Goal: Information Seeking & Learning: Learn about a topic

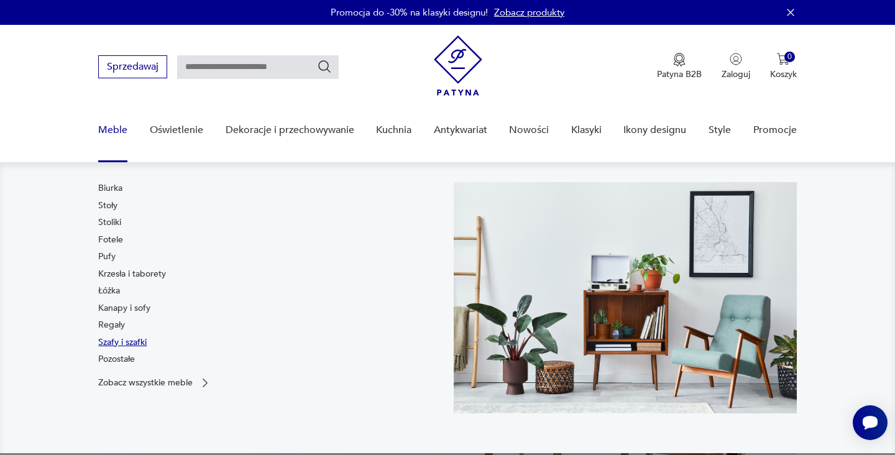
click at [129, 341] on link "Szafy i szafki" at bounding box center [122, 342] width 48 height 12
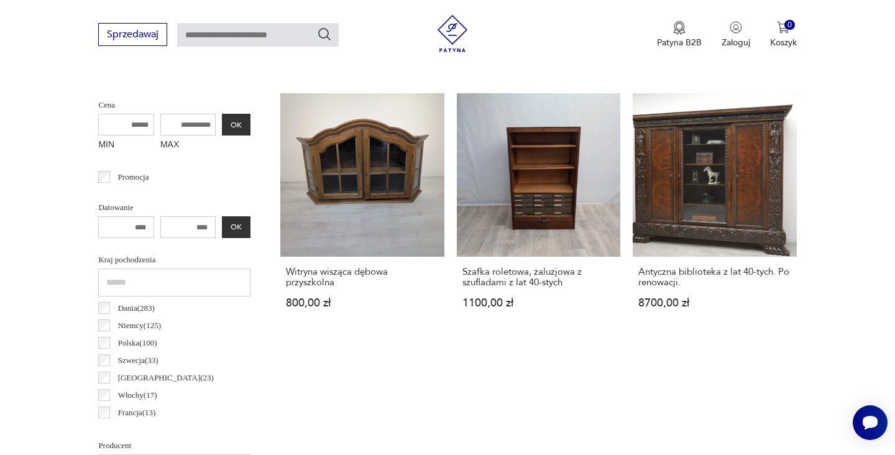
scroll to position [11, 0]
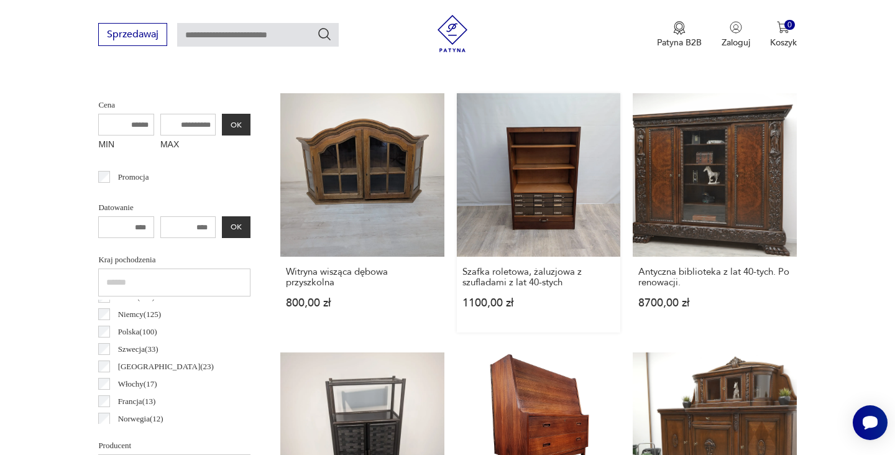
click at [457, 179] on link "Szafka roletowa, żaluzjowa z szufladami z lat 40-stych 1100,00 zł" at bounding box center [539, 212] width 164 height 239
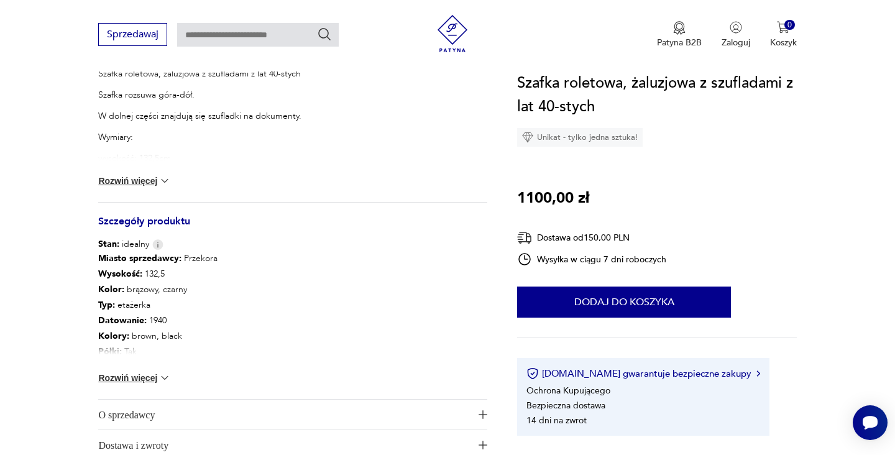
scroll to position [551, 0]
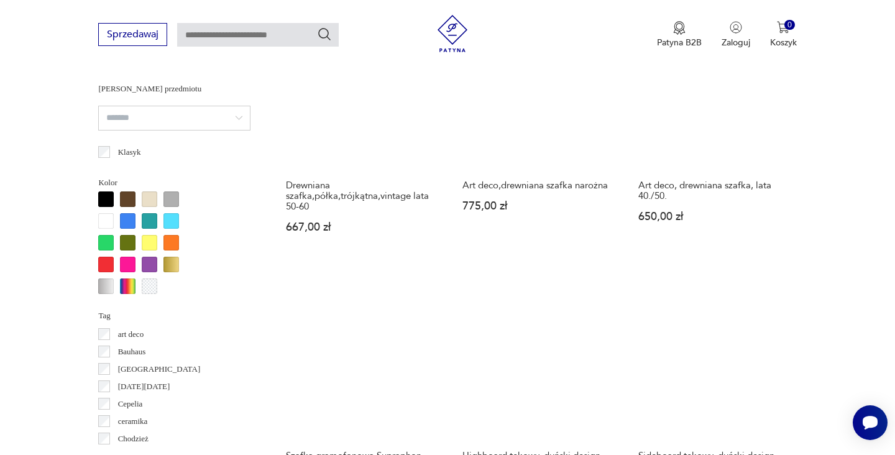
scroll to position [1097, 0]
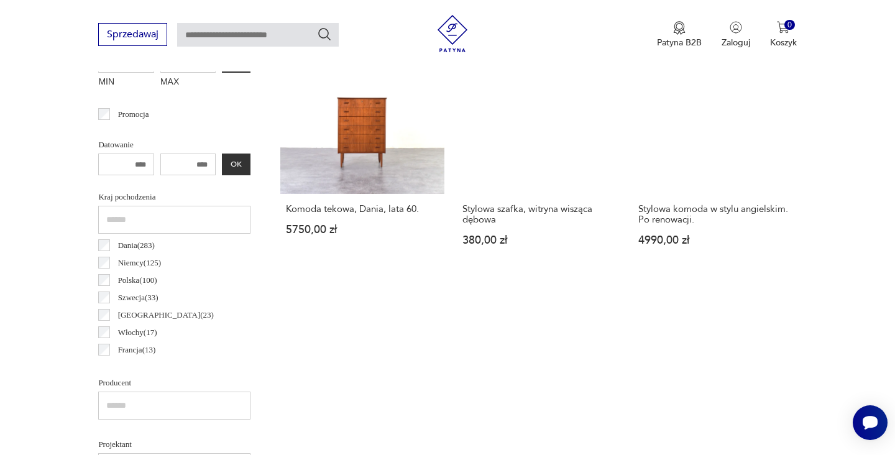
scroll to position [616, 0]
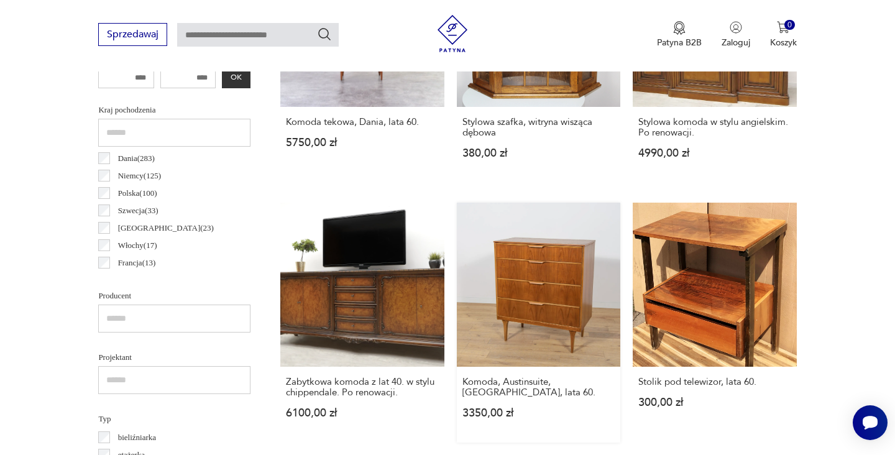
click at [457, 252] on link "Komoda, Austinsuite, [GEOGRAPHIC_DATA], lata 60. 3350,00 zł" at bounding box center [539, 322] width 164 height 239
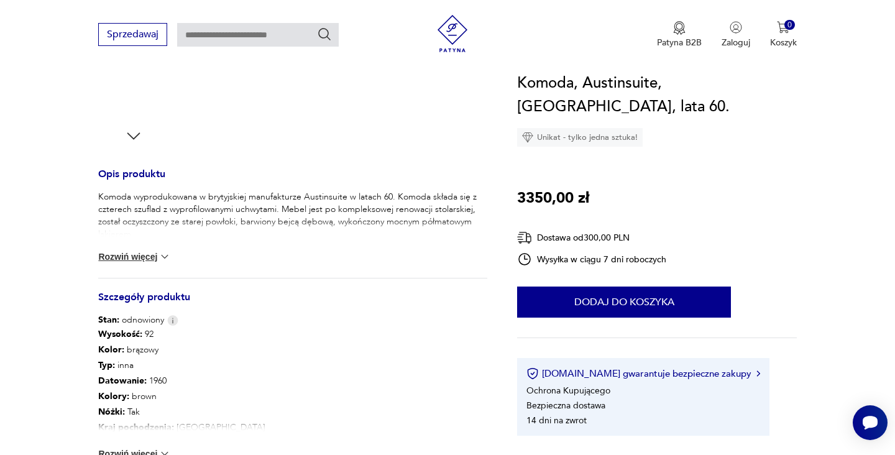
scroll to position [517, 0]
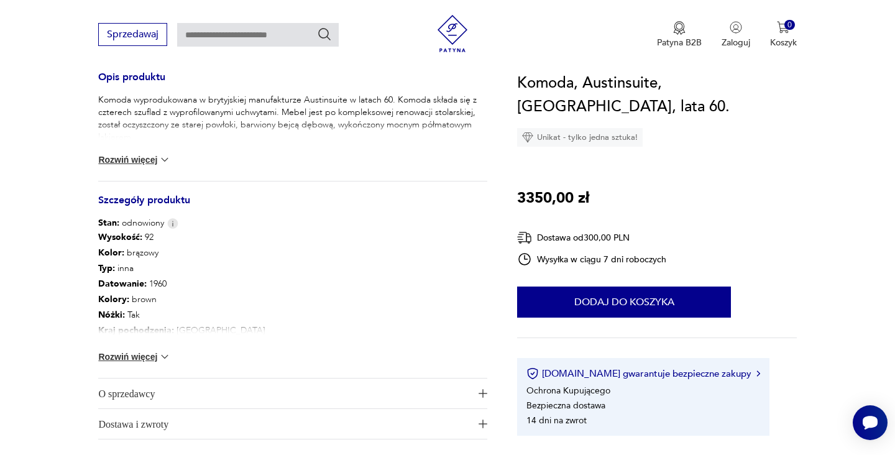
click at [165, 352] on img at bounding box center [165, 357] width 12 height 12
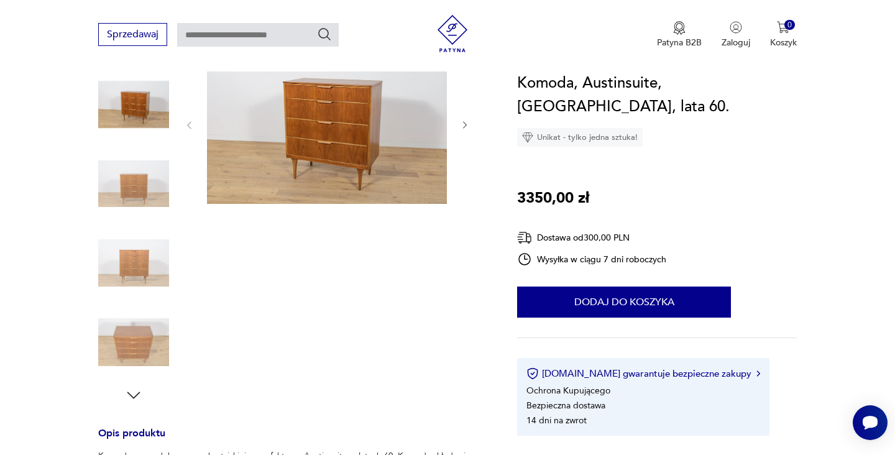
scroll to position [102, 0]
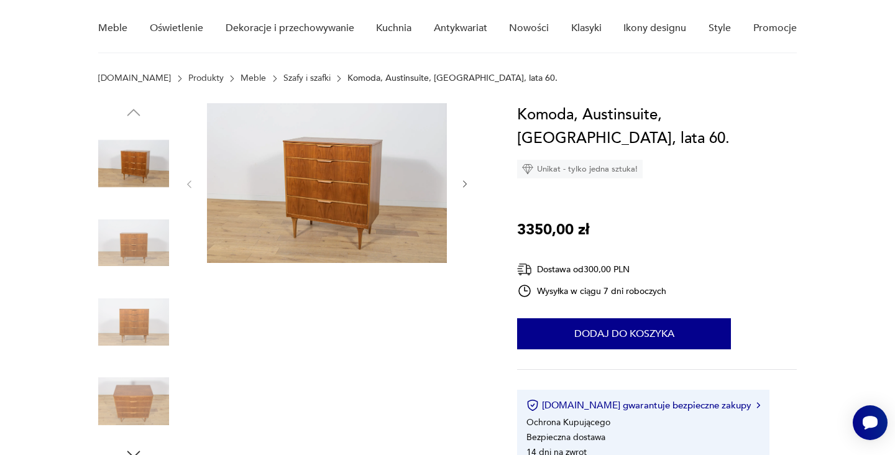
click at [350, 180] on img at bounding box center [327, 183] width 240 height 160
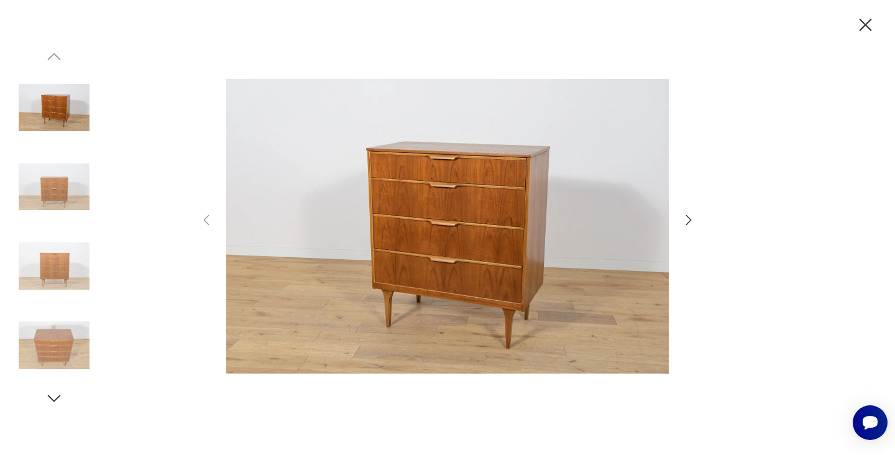
click at [868, 22] on icon "button" at bounding box center [866, 25] width 12 height 12
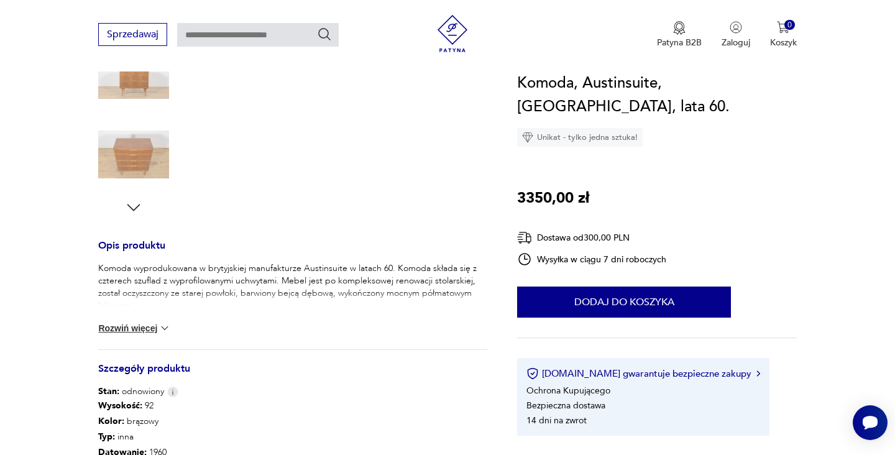
scroll to position [380, 0]
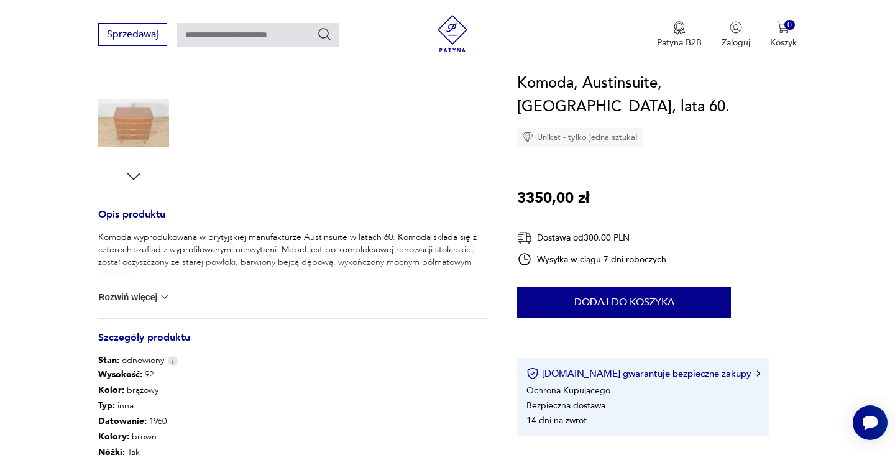
click at [164, 297] on img at bounding box center [165, 297] width 12 height 12
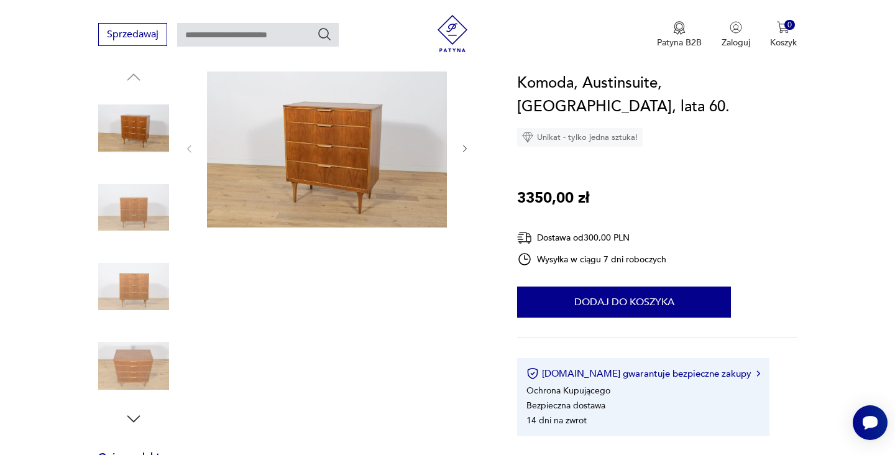
scroll to position [126, 0]
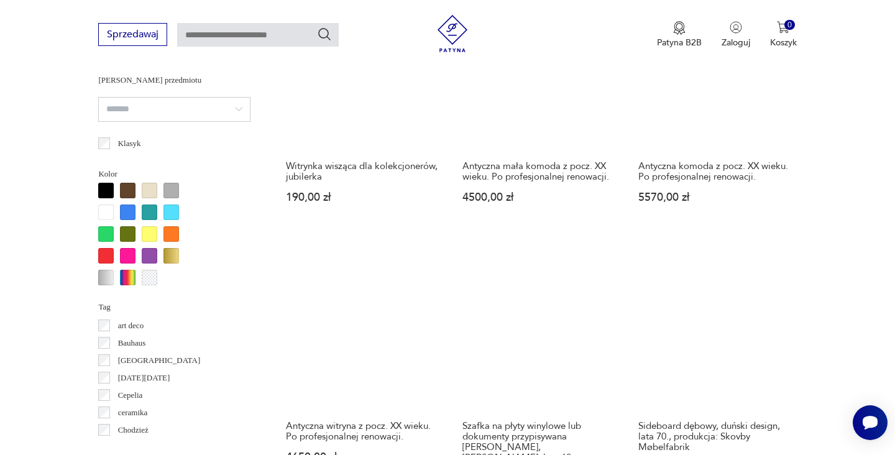
scroll to position [1425, 0]
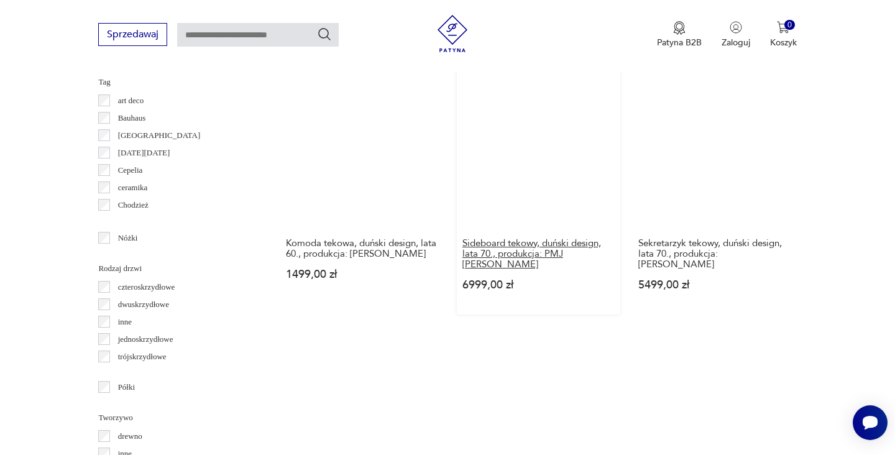
scroll to position [1323, 0]
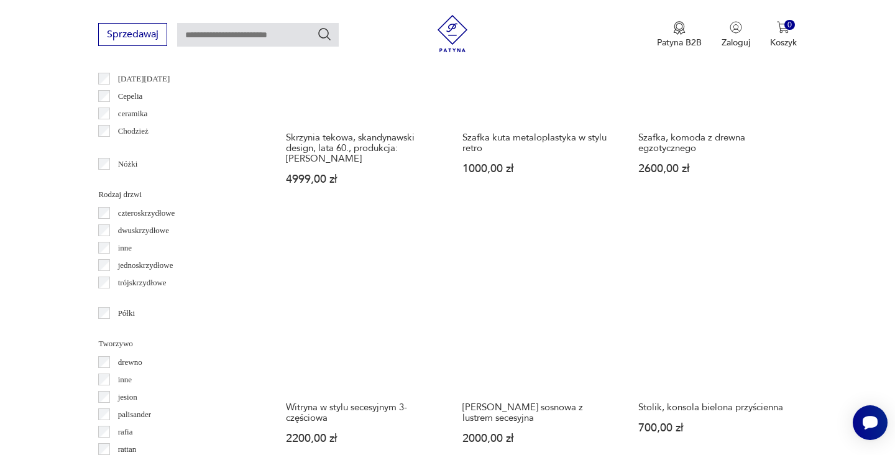
scroll to position [1107, 0]
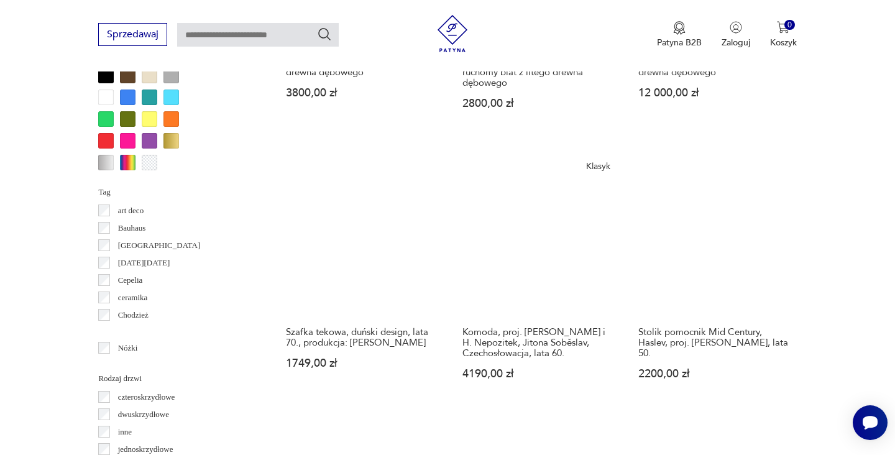
scroll to position [1235, 0]
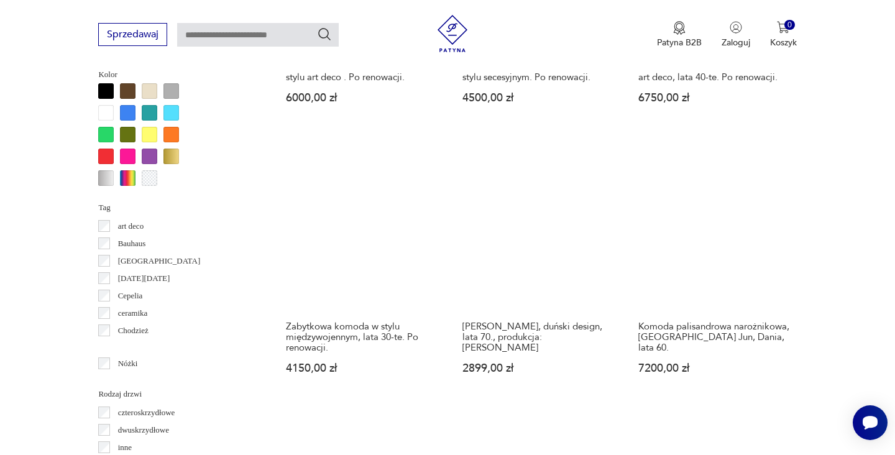
scroll to position [1182, 0]
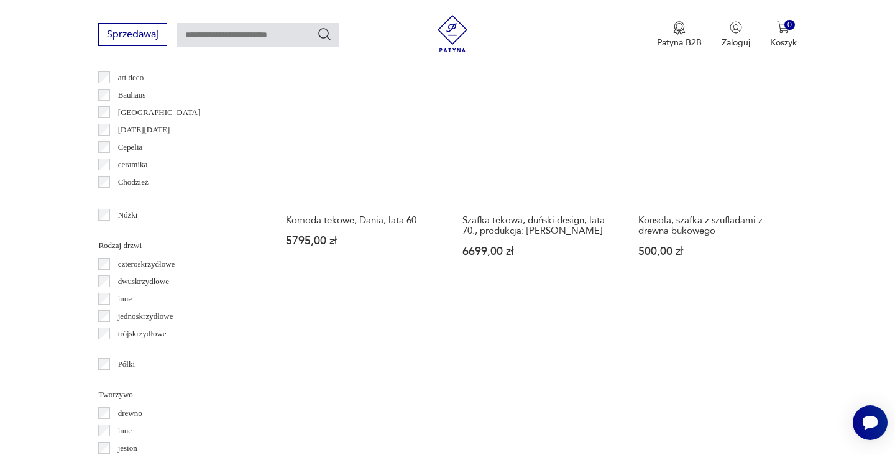
scroll to position [1353, 0]
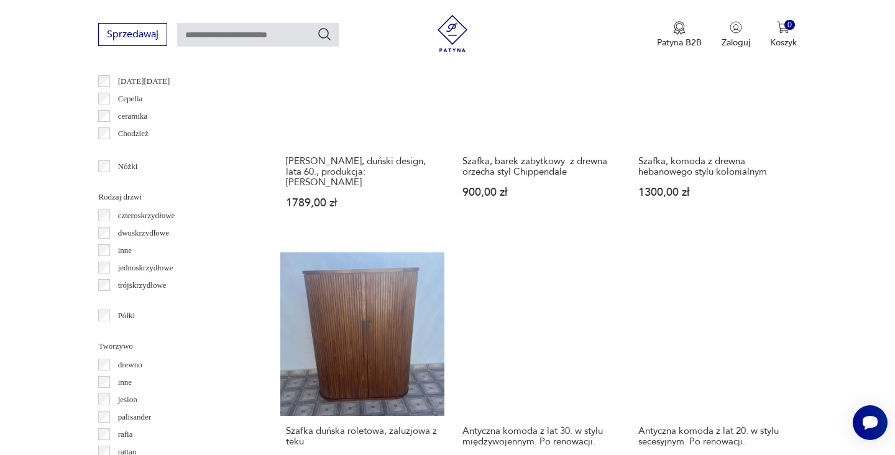
scroll to position [1416, 0]
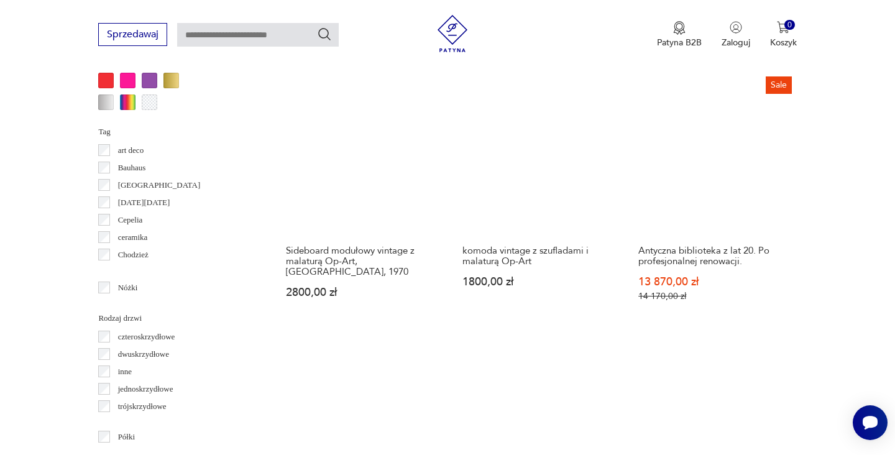
scroll to position [1314, 0]
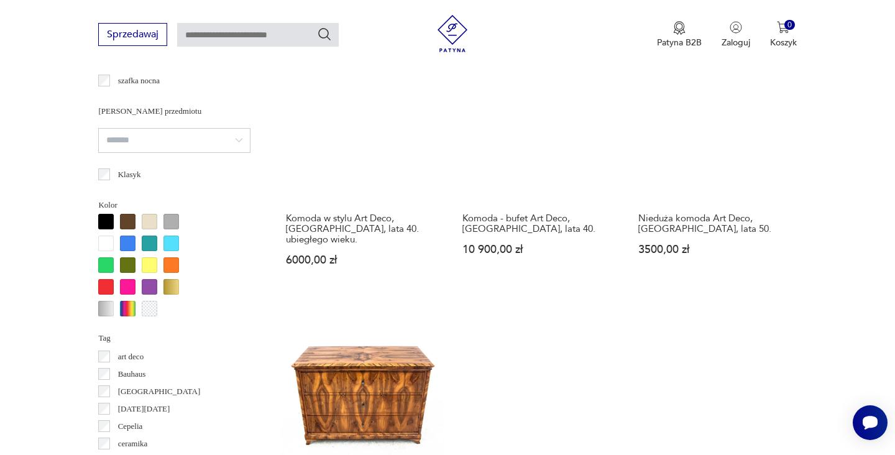
scroll to position [1148, 0]
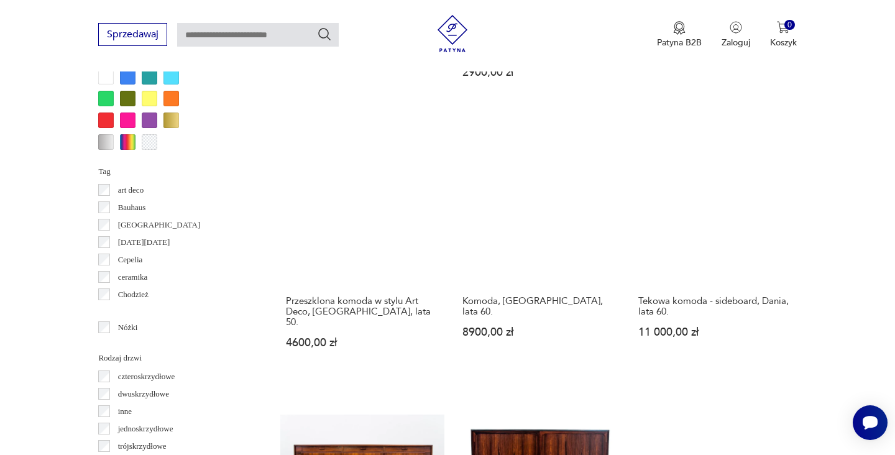
scroll to position [1286, 0]
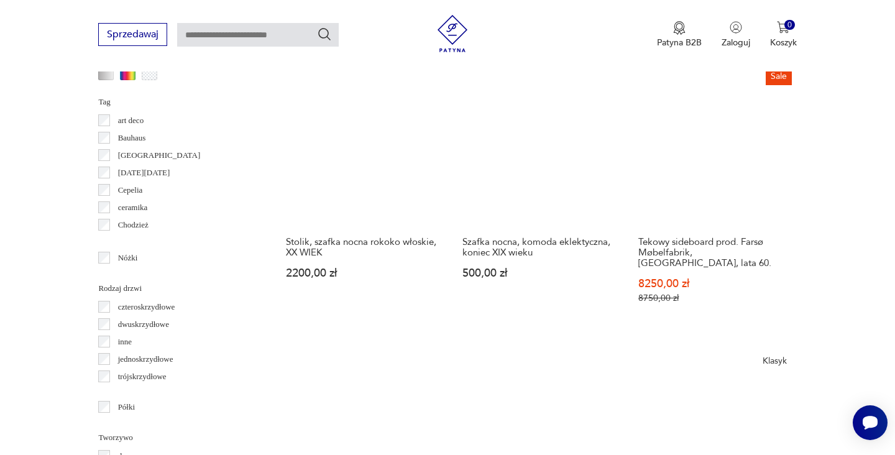
scroll to position [1304, 0]
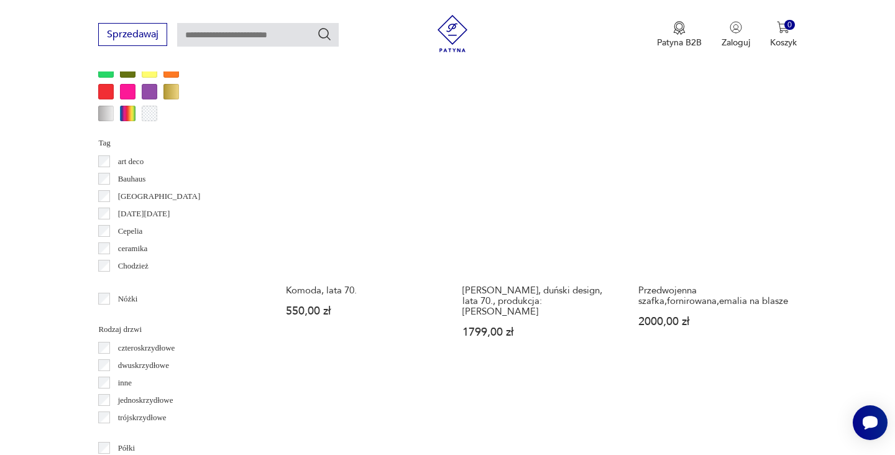
scroll to position [1269, 0]
